Goal: Information Seeking & Learning: Learn about a topic

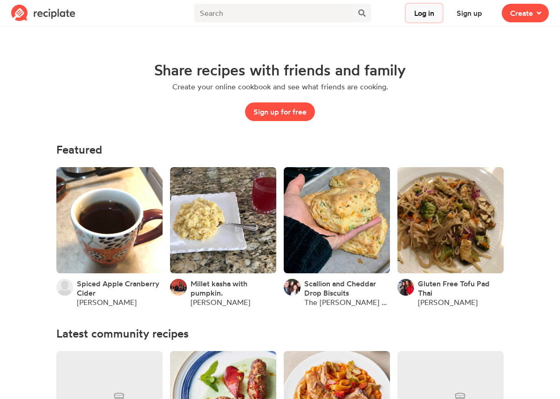
click at [422, 6] on button "Log in" at bounding box center [424, 13] width 37 height 19
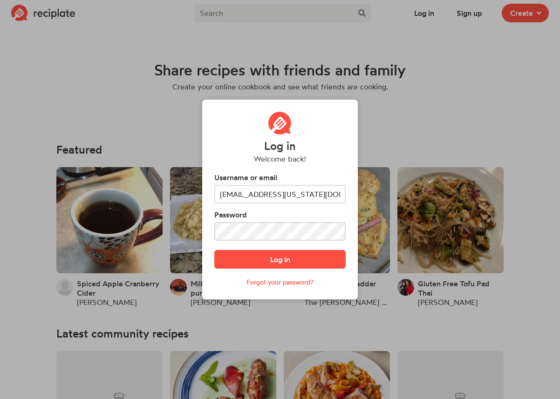
type input "aco5uv@virginia.edu"
click at [214, 250] on button "Log in" at bounding box center [279, 259] width 131 height 19
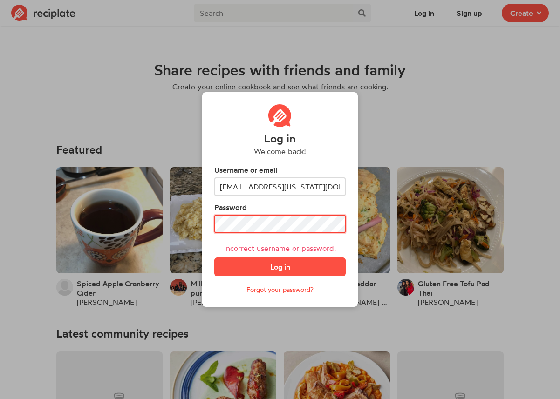
click at [214, 258] on button "Log in" at bounding box center [279, 267] width 131 height 19
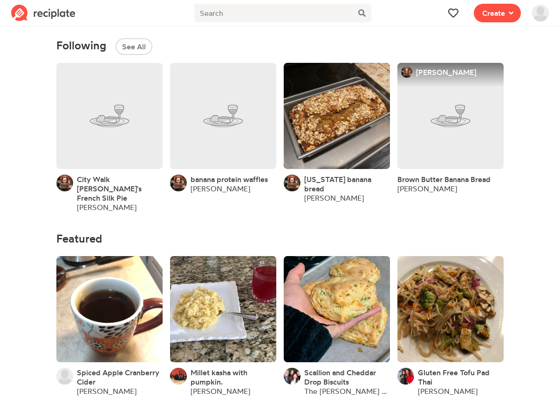
click at [539, 18] on img at bounding box center [540, 13] width 17 height 17
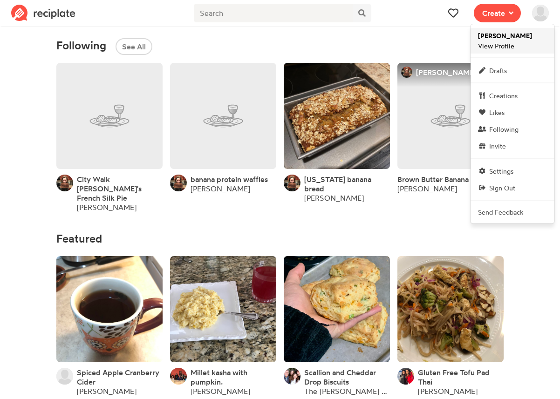
click at [520, 35] on strong "[PERSON_NAME]" at bounding box center [505, 36] width 54 height 8
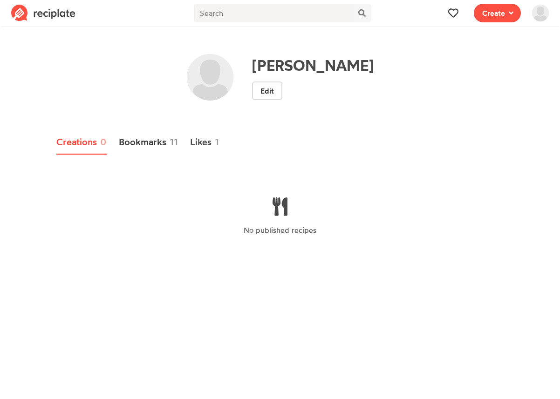
click at [164, 144] on link "Bookmarks 11" at bounding box center [148, 142] width 59 height 24
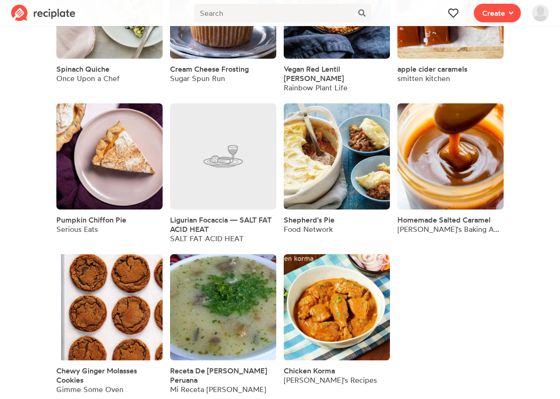
scroll to position [215, 0]
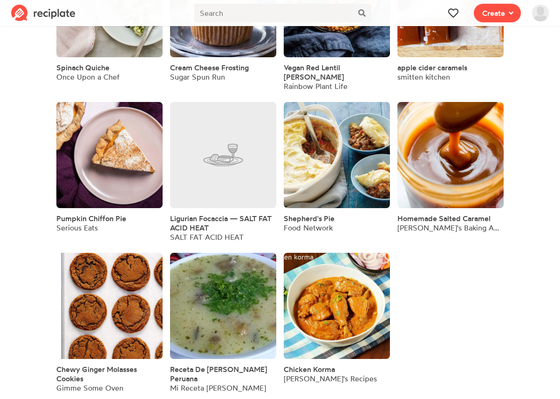
click at [219, 365] on span "Receta De [PERSON_NAME] Peruana" at bounding box center [218, 374] width 97 height 19
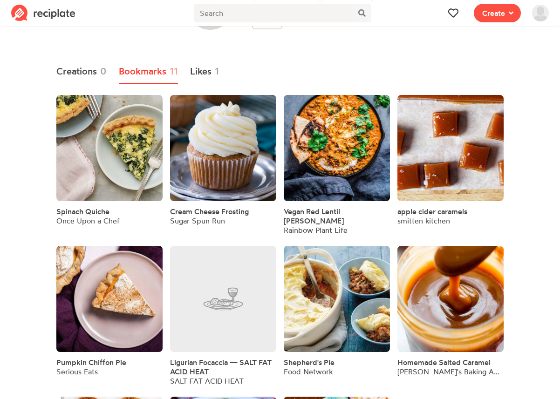
scroll to position [66, 0]
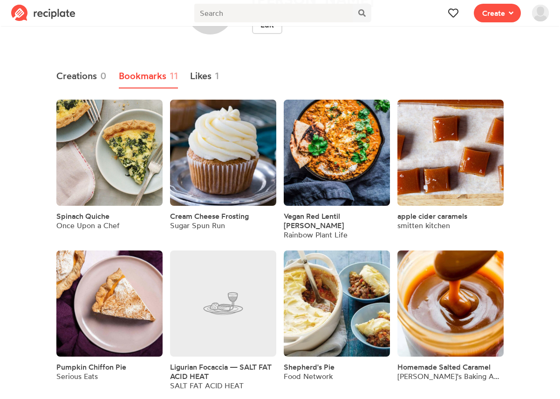
click at [344, 214] on span "Vegan Red Lentil [PERSON_NAME]" at bounding box center [314, 221] width 60 height 19
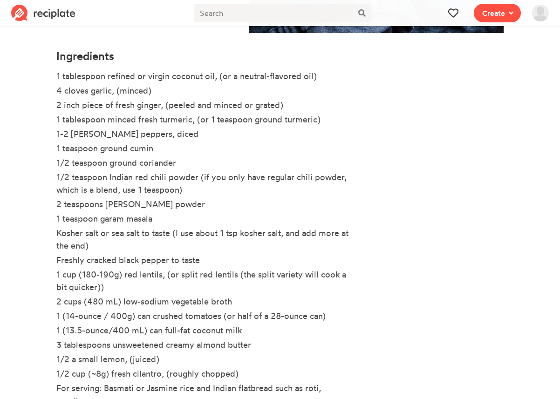
scroll to position [294, 0]
